Goal: Information Seeking & Learning: Find specific fact

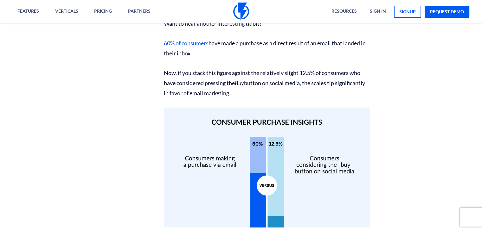
scroll to position [1590, 0]
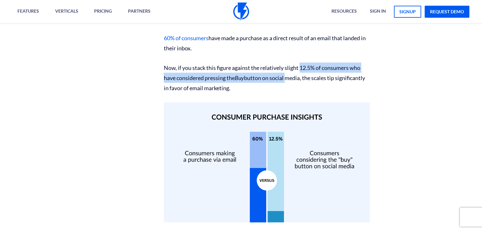
drag, startPoint x: 300, startPoint y: 89, endPoint x: 286, endPoint y: 98, distance: 16.8
click at [286, 93] on p "Now, if you stack this figure against the relatively slight 12.5% of consumers …" at bounding box center [267, 78] width 206 height 30
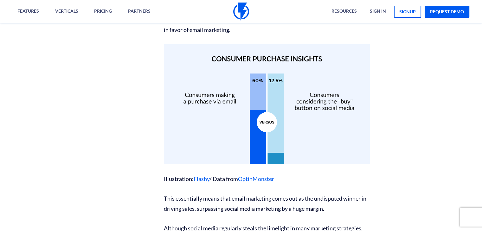
scroll to position [1648, 0]
drag, startPoint x: 331, startPoint y: 39, endPoint x: 344, endPoint y: 41, distance: 13.4
click at [344, 35] on p "Now, if you stack this figure against the relatively slight 12.5% of consumers …" at bounding box center [267, 19] width 206 height 30
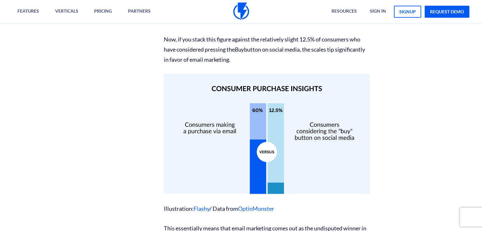
scroll to position [1633, 0]
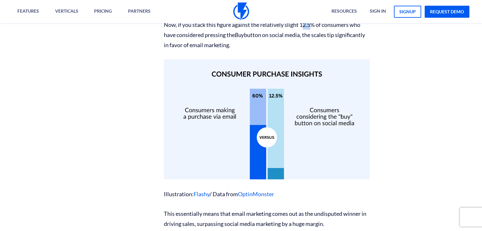
drag, startPoint x: 302, startPoint y: 43, endPoint x: 311, endPoint y: 43, distance: 8.6
click at [311, 43] on p "Now, if you stack this figure against the relatively slight 12.5% of consumers …" at bounding box center [267, 35] width 206 height 30
drag, startPoint x: 301, startPoint y: 44, endPoint x: 316, endPoint y: 45, distance: 14.9
click at [316, 45] on p "Now, if you stack this figure against the relatively slight 12.5% of consumers …" at bounding box center [267, 35] width 206 height 30
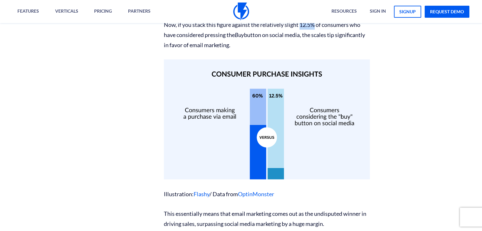
copy p "12.5%"
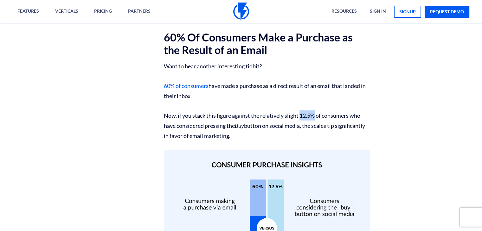
scroll to position [1542, 0]
click at [236, 72] on p "Want to hear another interesting tidbit?" at bounding box center [267, 66] width 206 height 10
click at [248, 101] on p "60% of consumers have made a purchase as a direct result of an email that lande…" at bounding box center [267, 91] width 206 height 20
drag, startPoint x: 159, startPoint y: 105, endPoint x: 202, endPoint y: 114, distance: 43.9
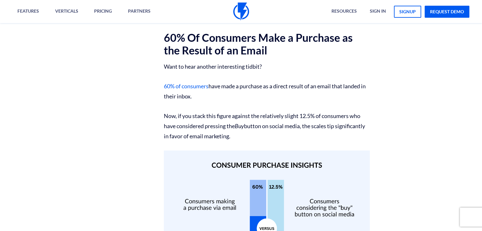
click at [202, 101] on p "60% of consumers have made a purchase as a direct result of an email that lande…" at bounding box center [267, 91] width 206 height 20
drag, startPoint x: 151, startPoint y: 105, endPoint x: 205, endPoint y: 116, distance: 55.1
copy p "60% of consumers have made a purchase as a direct result of an email that lande…"
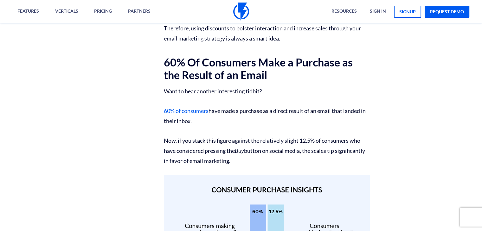
scroll to position [1517, 0]
